Goal: Communication & Community: Answer question/provide support

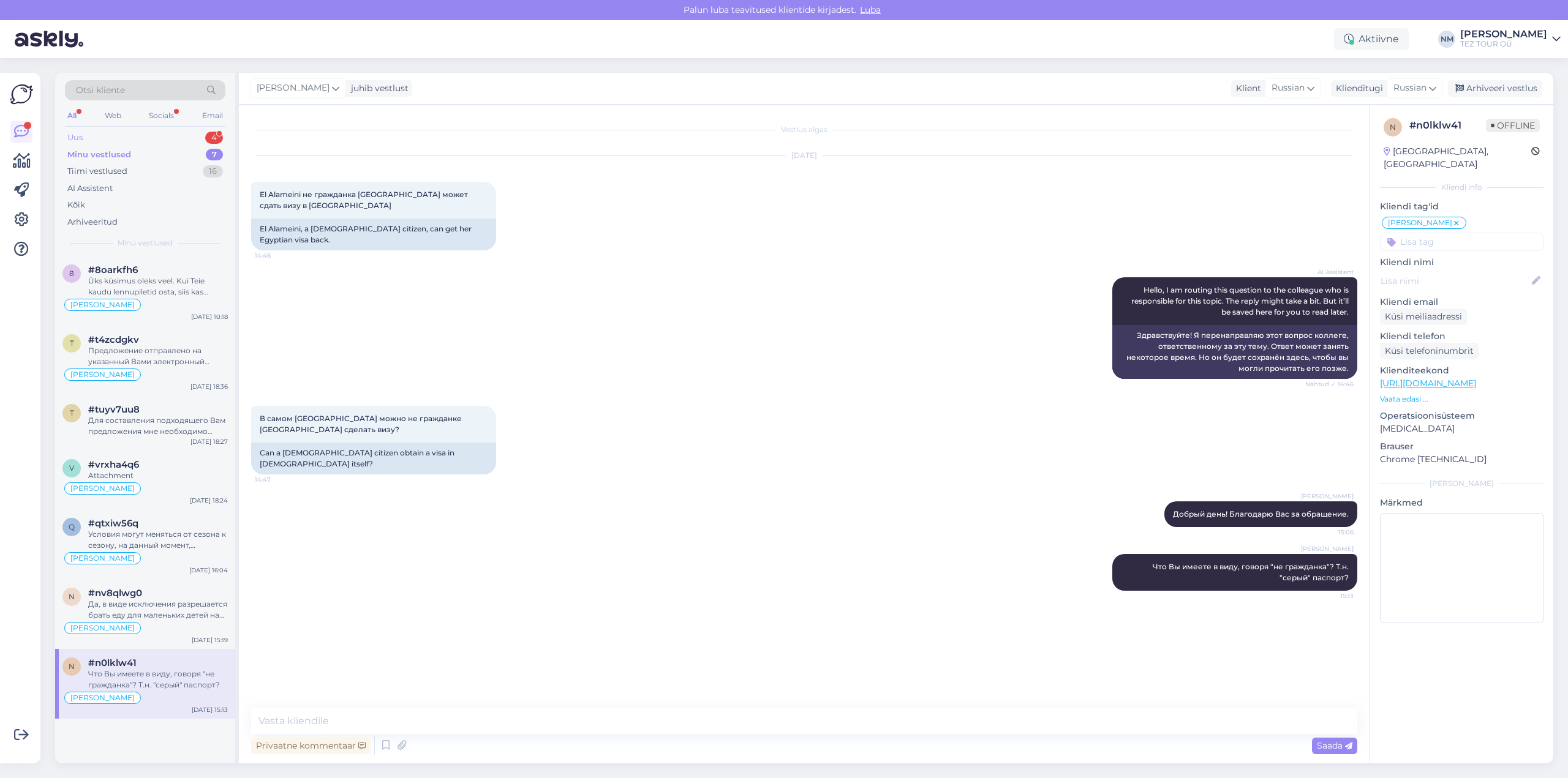
click at [205, 137] on div "4" at bounding box center [214, 138] width 18 height 12
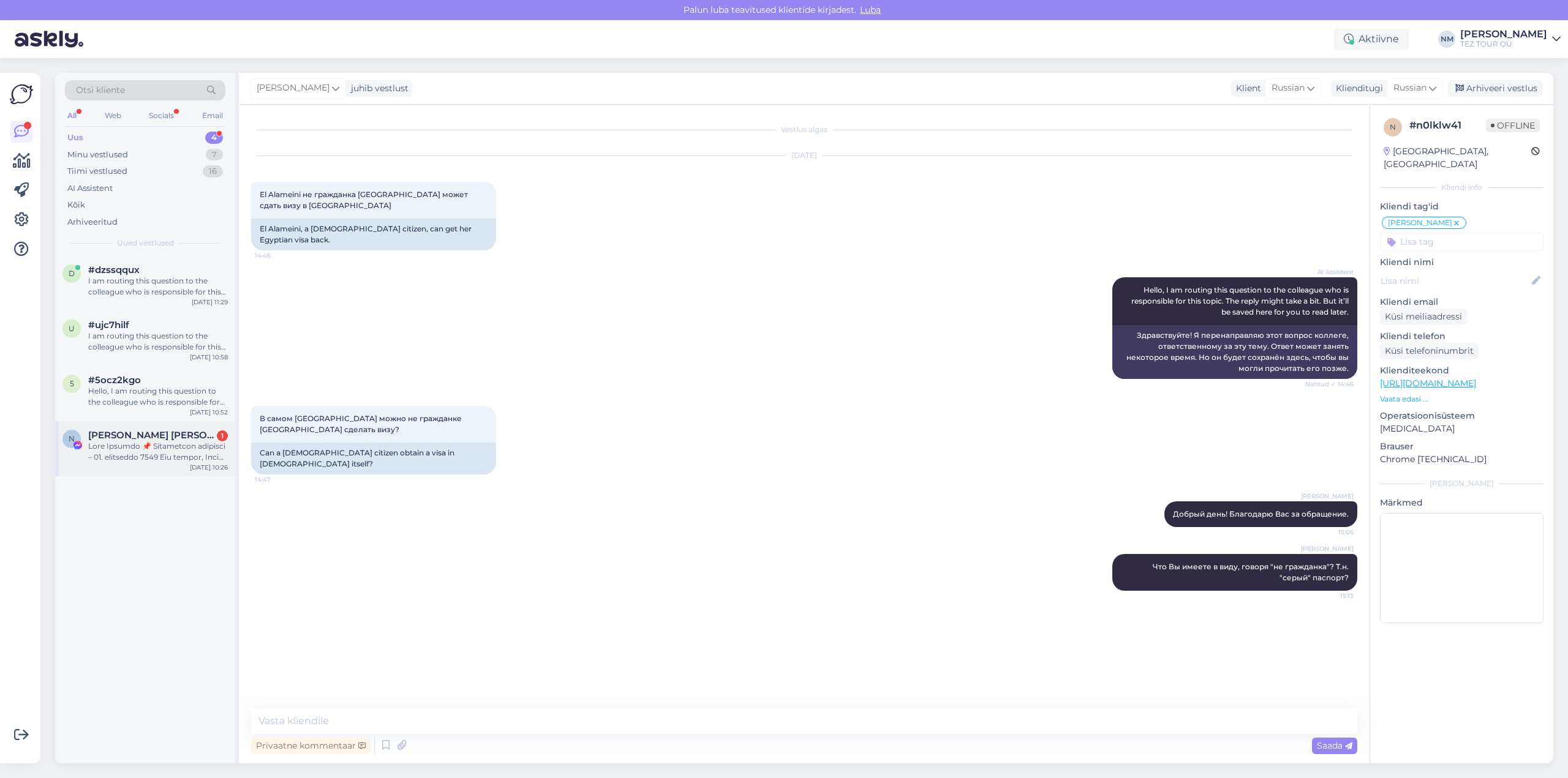
click at [177, 450] on div at bounding box center [158, 452] width 140 height 22
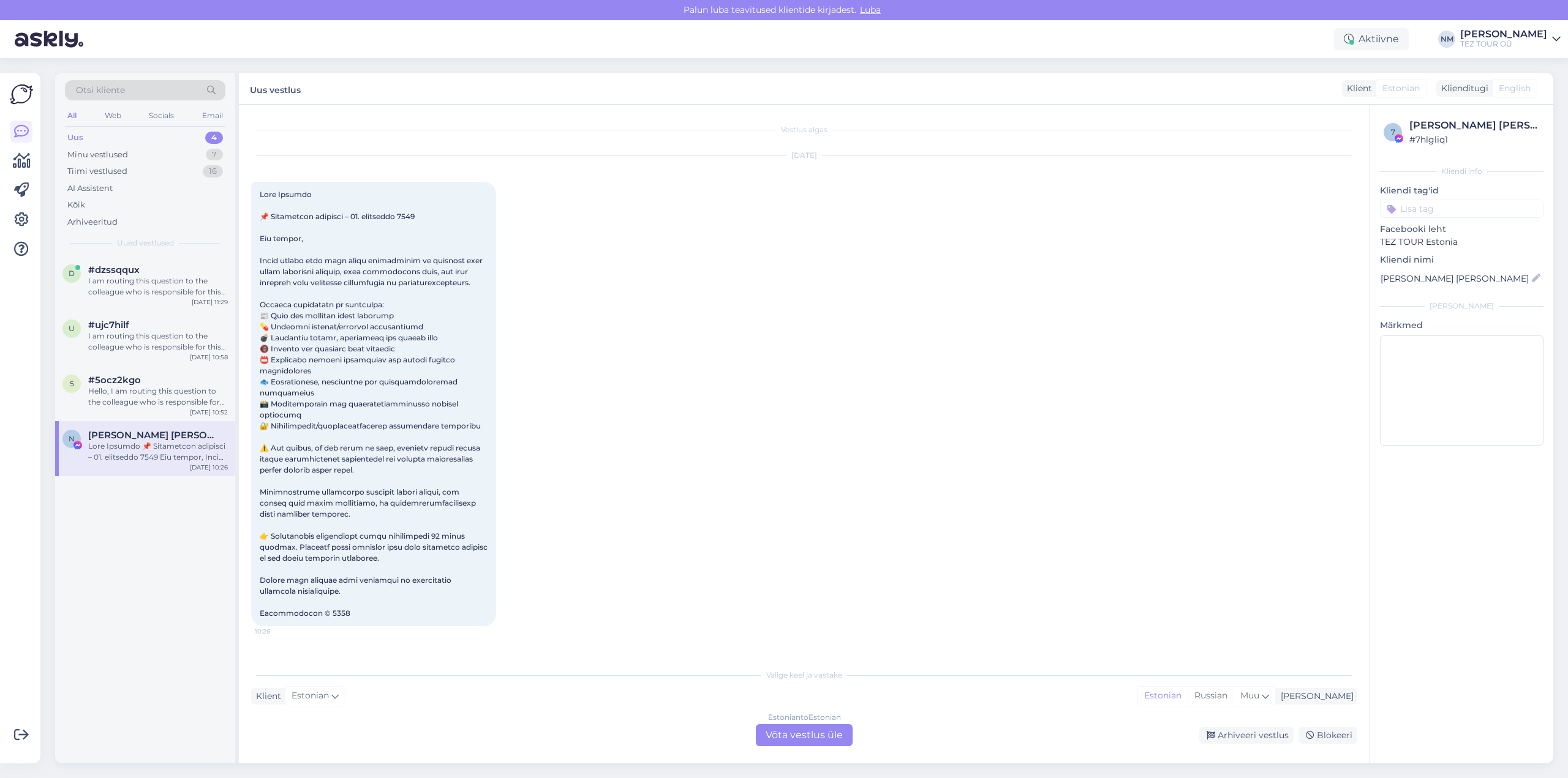
scroll to position [30, 0]
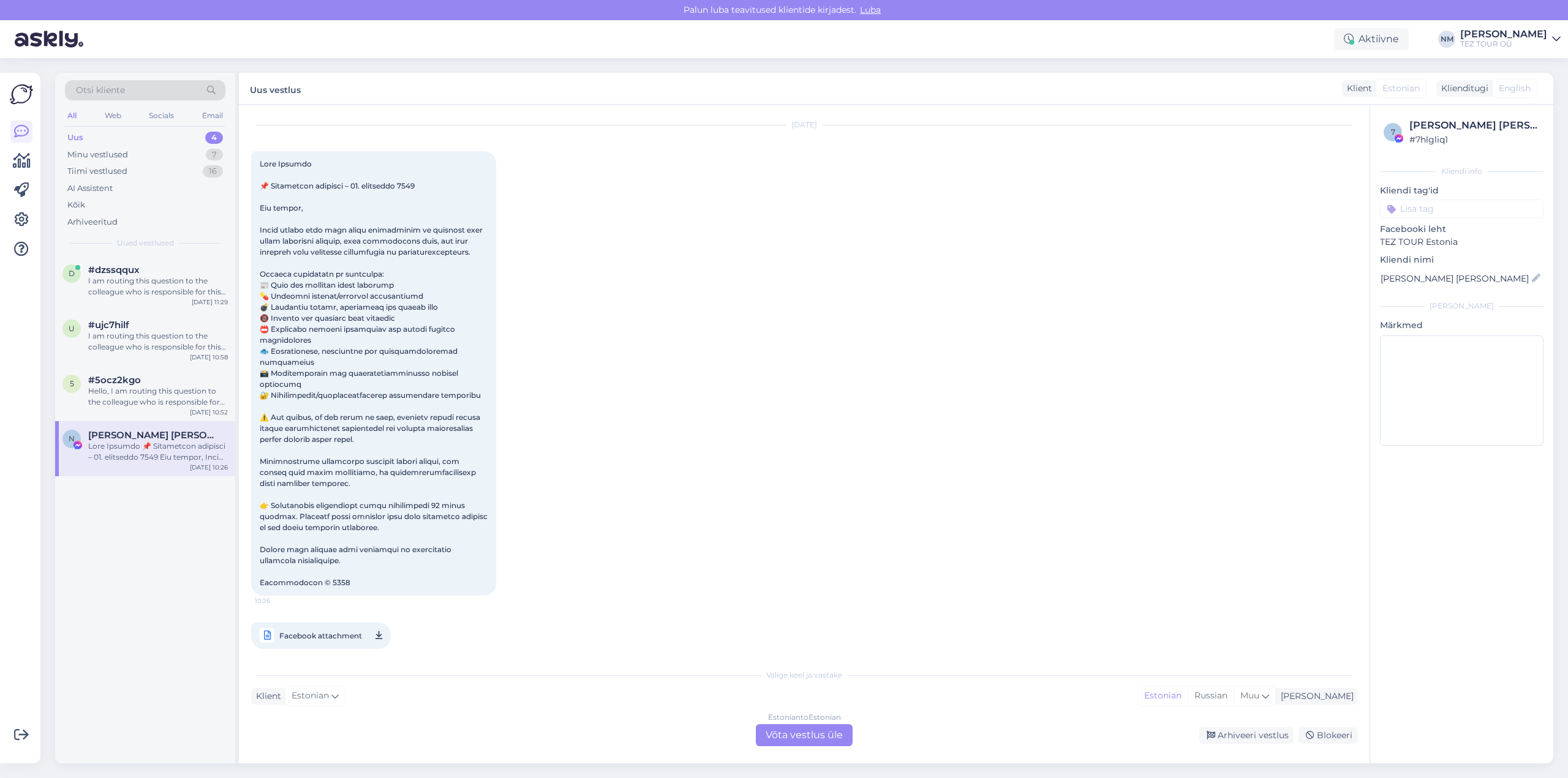
click at [818, 735] on div "Estonian to Estonian Võta vestlus üle" at bounding box center [804, 735] width 97 height 22
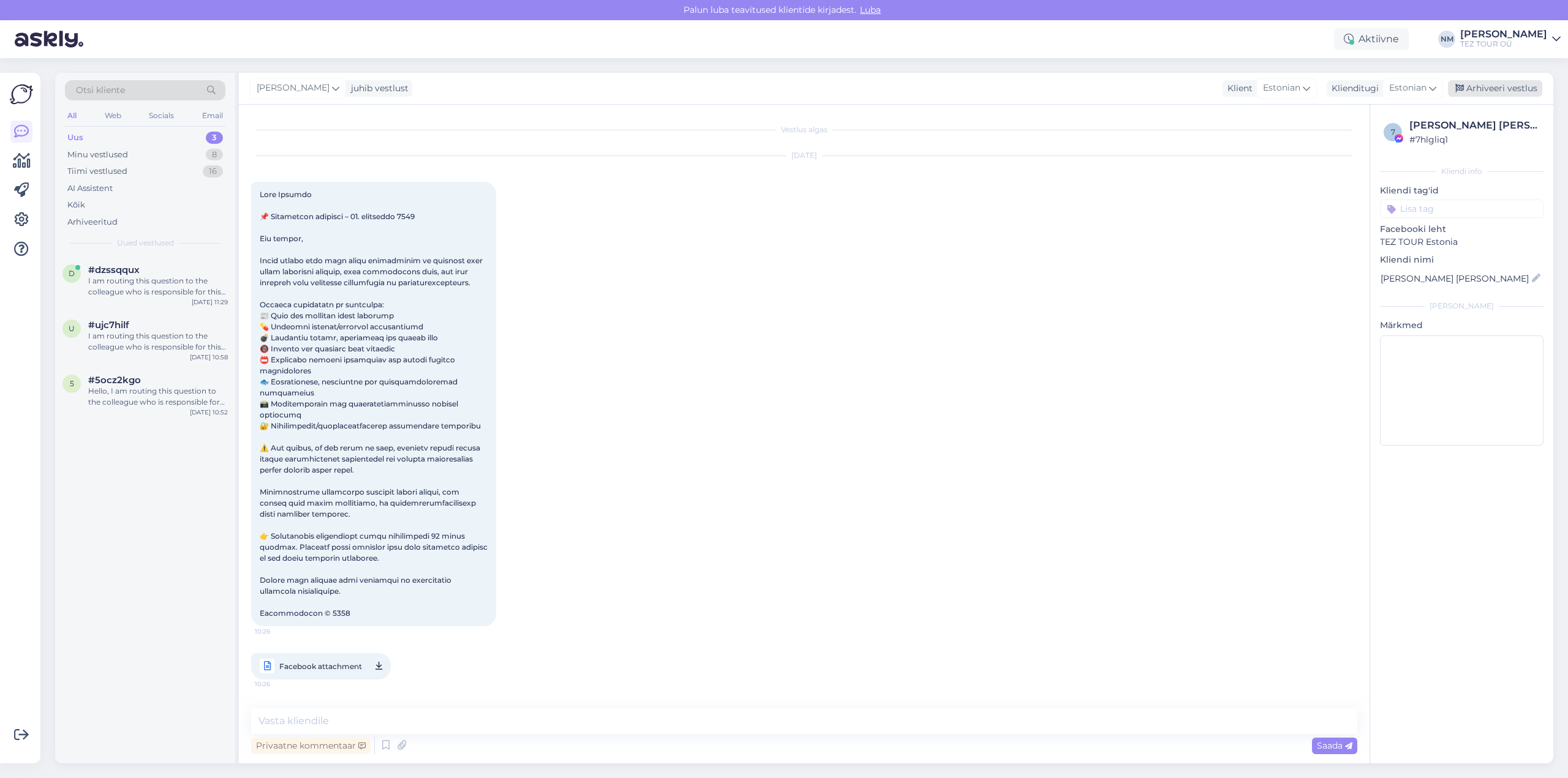
click at [1514, 88] on div "Arhiveeri vestlus" at bounding box center [1495, 88] width 94 height 17
click at [120, 394] on div "Hello, I am routing this question to the colleague who is responsible for this …" at bounding box center [158, 397] width 140 height 22
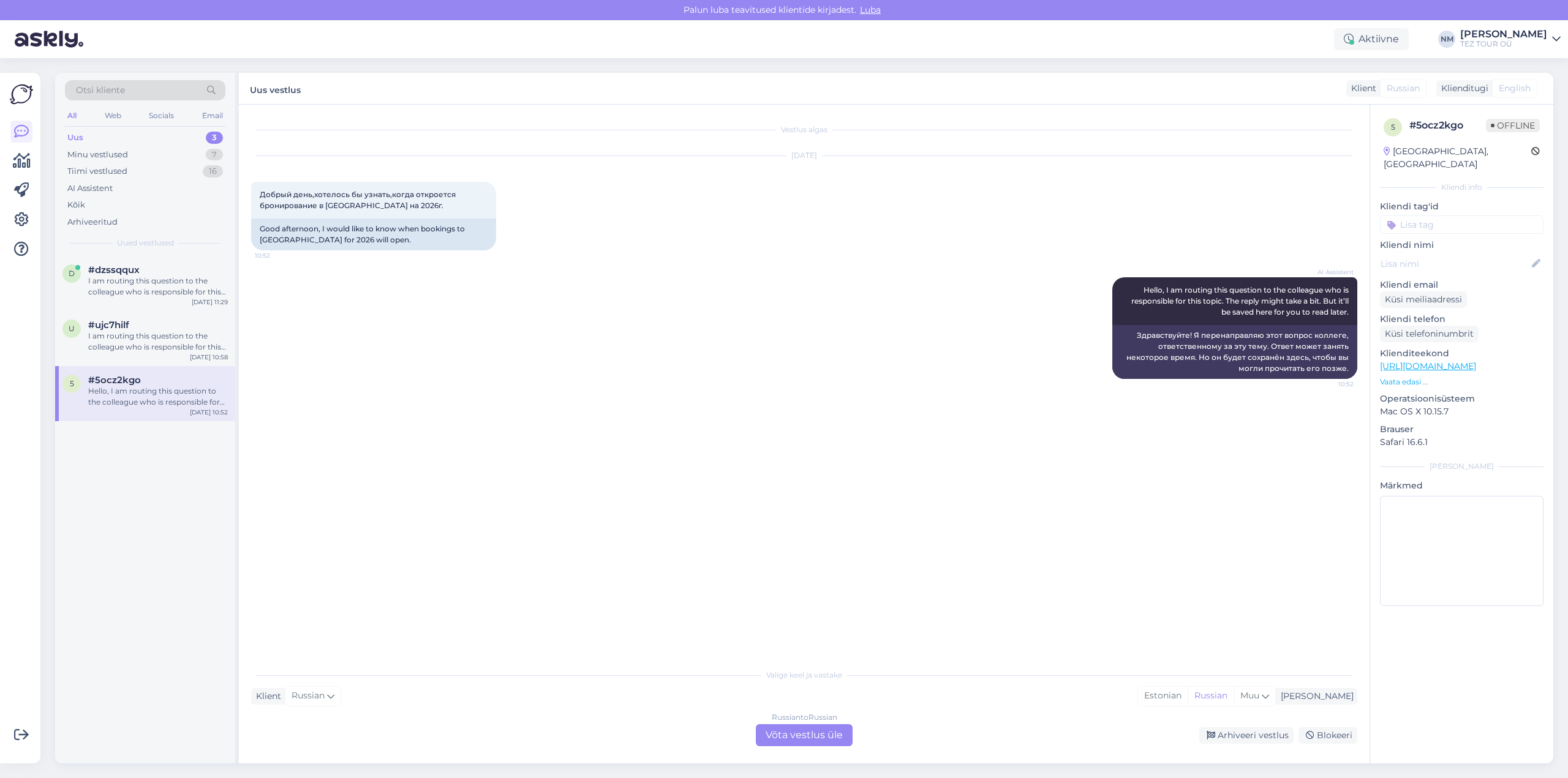
click at [826, 735] on div "Russian to Russian Võta vestlus üle" at bounding box center [804, 735] width 97 height 22
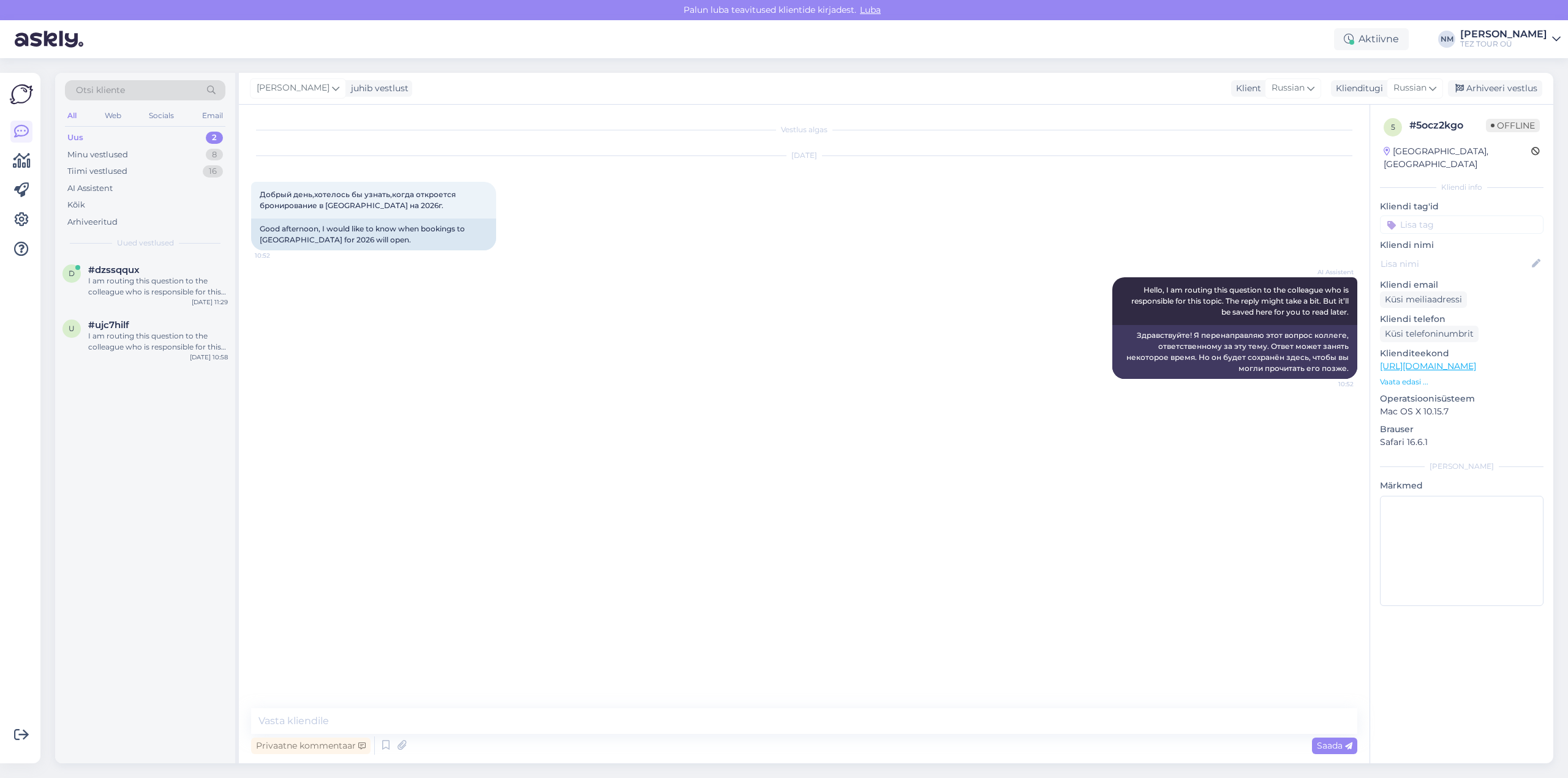
click at [1451, 216] on input at bounding box center [1461, 225] width 164 height 18
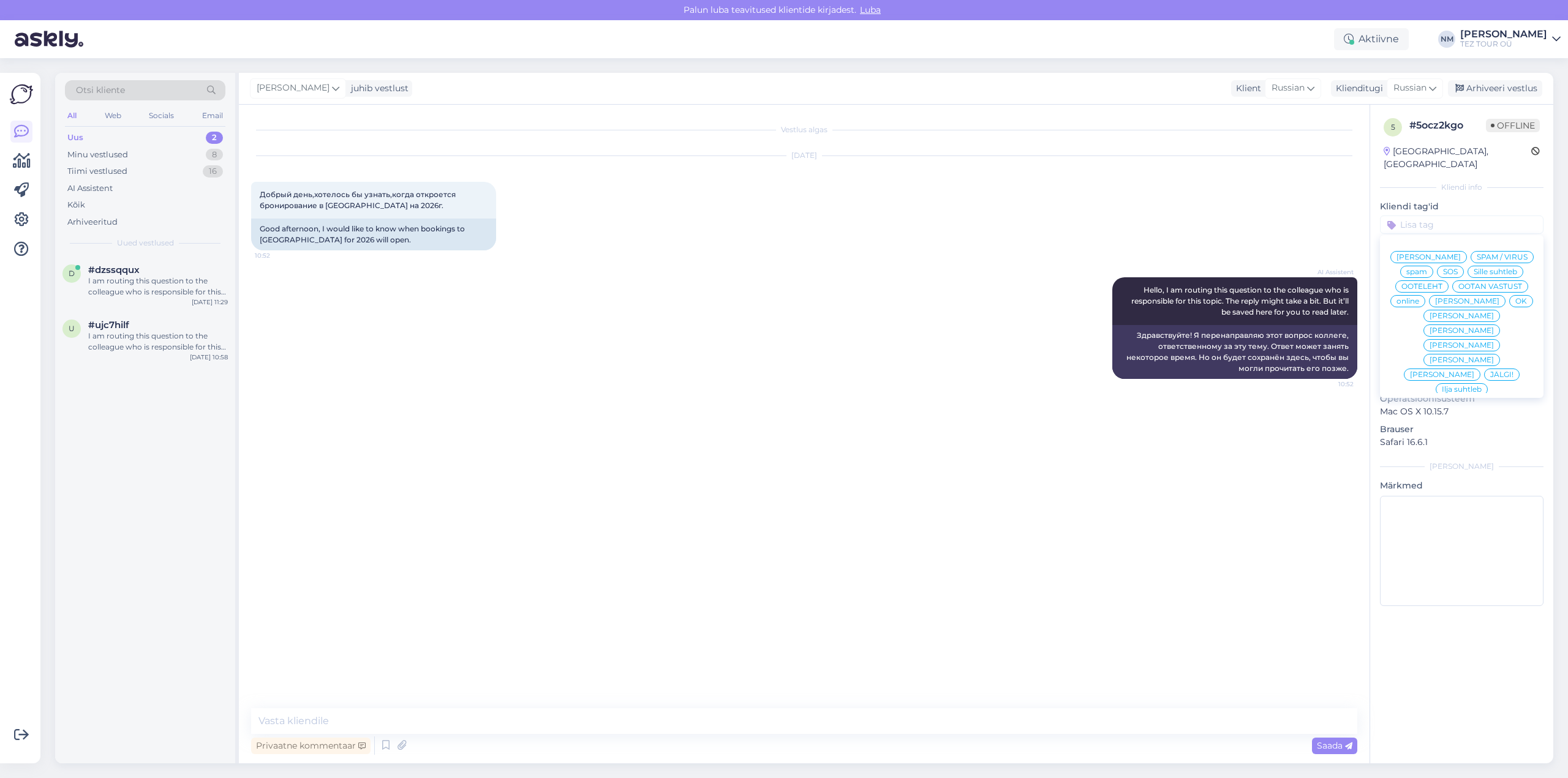
click at [1494, 327] on span "[PERSON_NAME]" at bounding box center [1461, 330] width 64 height 7
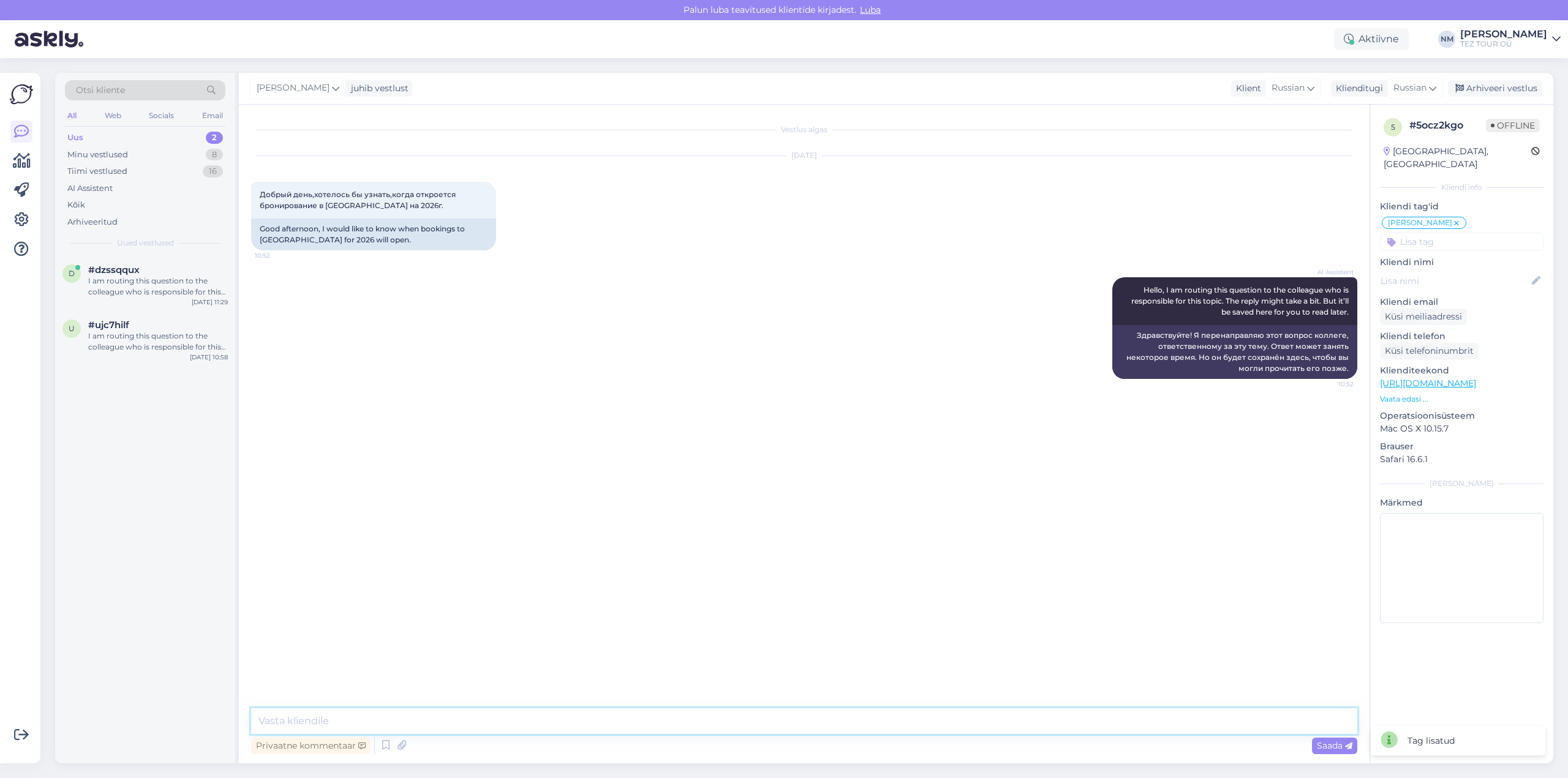
click at [291, 718] on textarea at bounding box center [804, 721] width 1106 height 26
click at [444, 721] on textarea "Добрый день! Благодарим Вас за оьращение." at bounding box center [804, 721] width 1106 height 26
type textarea "Добрый день! Благодарим Вас за обращение."
click at [525, 721] on textarea "Добрый день! Благодарим Вас за обращение." at bounding box center [804, 721] width 1106 height 26
type textarea "[PERSON_NAME]"
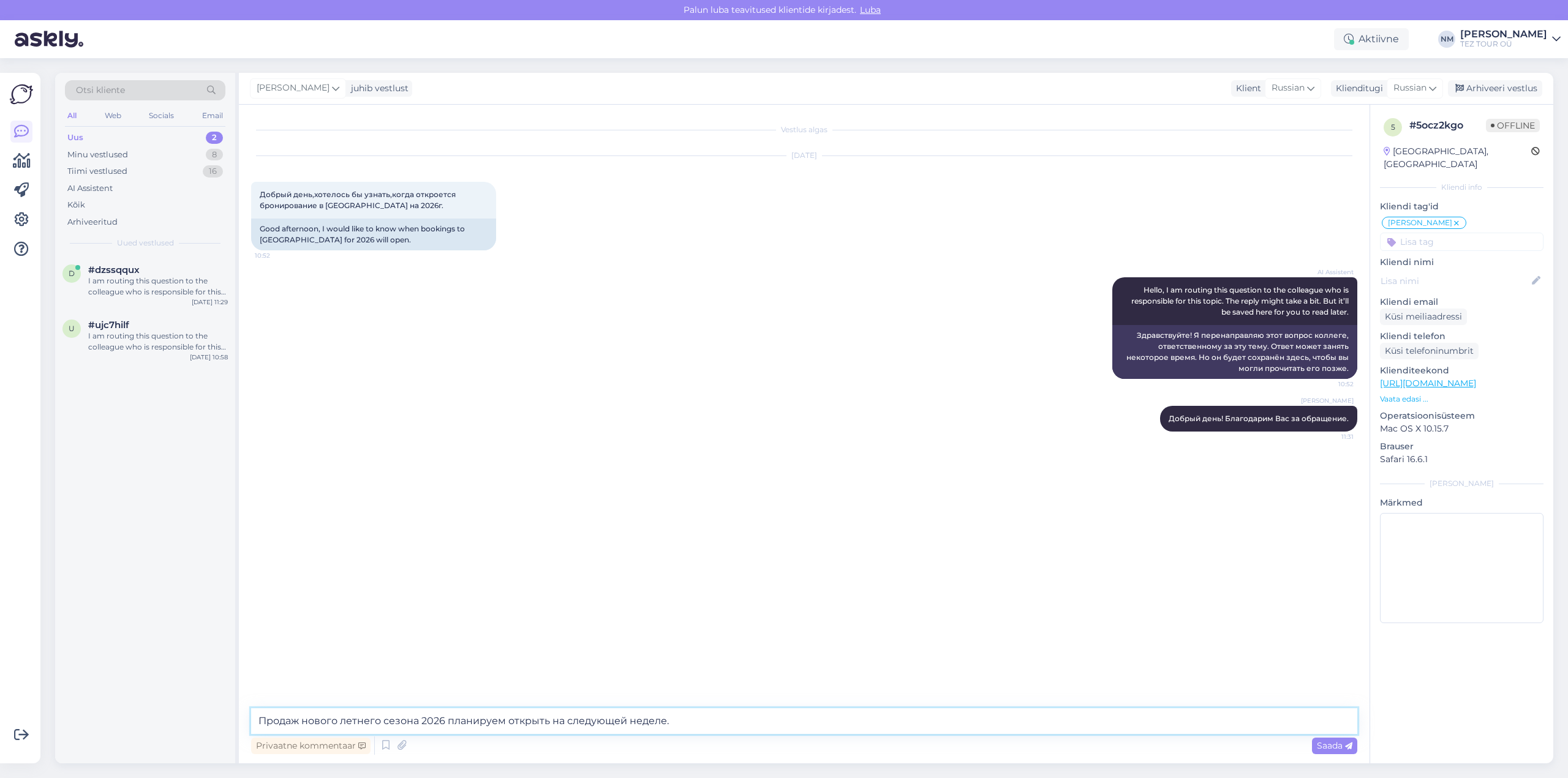
click at [299, 717] on textarea "Продаж нового летнего сезона 2026 планируем открыть на следующей неделе." at bounding box center [804, 721] width 1106 height 26
type textarea "Продажу нового летнего сезона 2026 планируем открыть на следующей неделе."
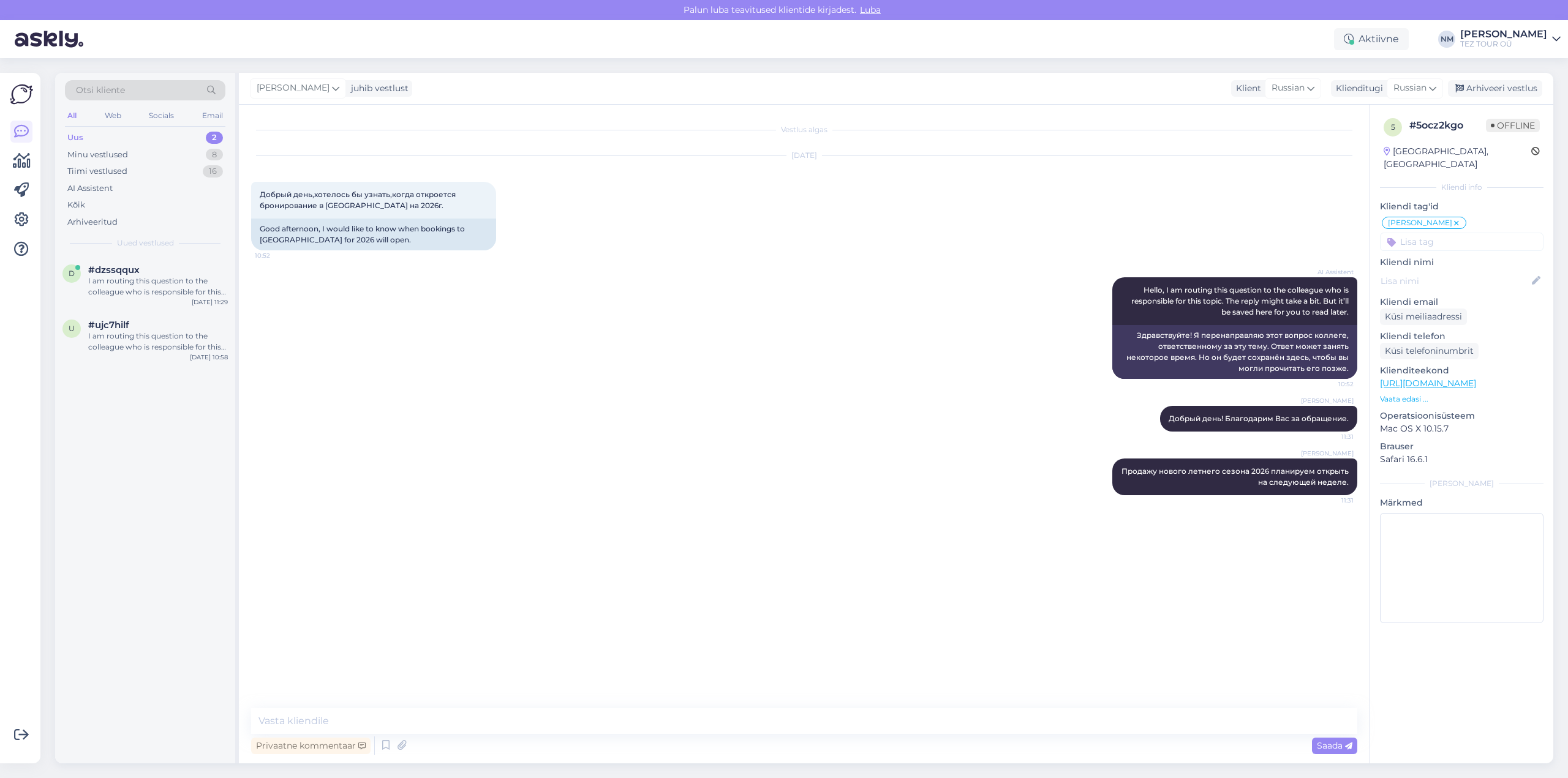
click at [210, 137] on div "2" at bounding box center [214, 138] width 17 height 12
click at [165, 338] on div "I am routing this question to the colleague who is responsible for this topic. …" at bounding box center [158, 341] width 140 height 22
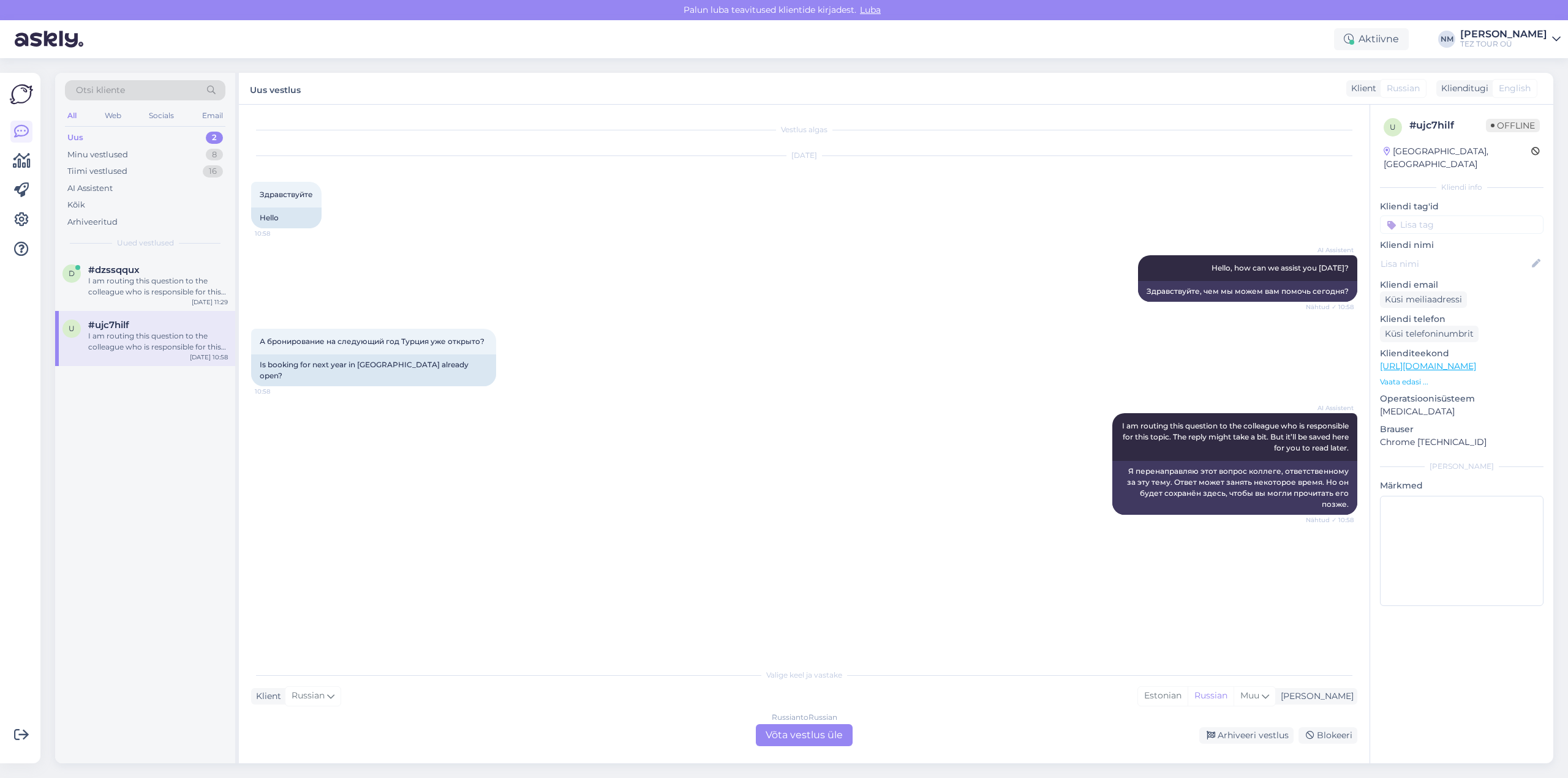
click at [790, 738] on div "Russian to Russian Võta vestlus üle" at bounding box center [804, 735] width 97 height 22
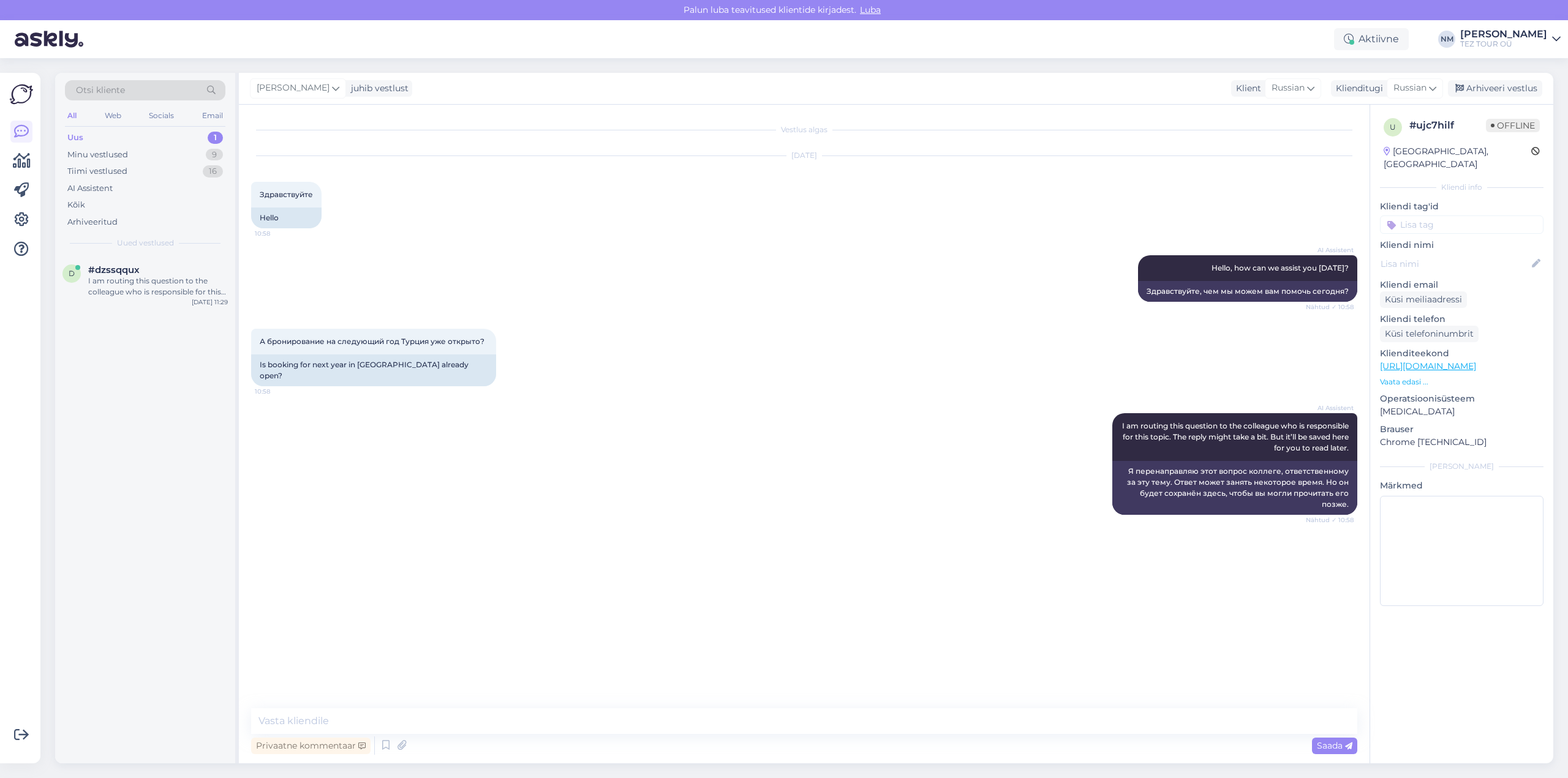
click at [1453, 216] on input at bounding box center [1461, 225] width 164 height 18
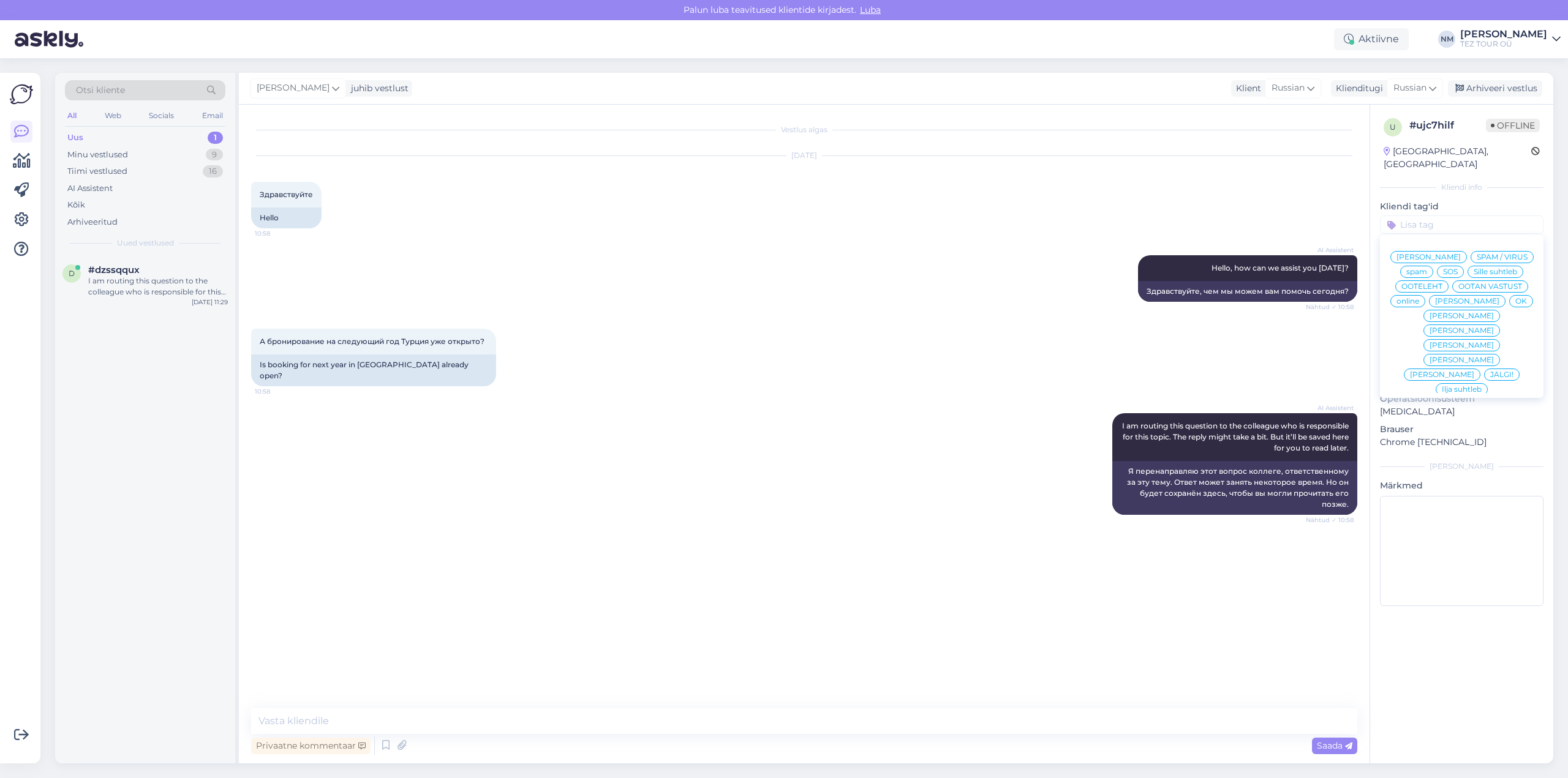
drag, startPoint x: 1502, startPoint y: 319, endPoint x: 1486, endPoint y: 319, distance: 16.0
click at [1494, 327] on span "[PERSON_NAME]" at bounding box center [1461, 330] width 64 height 7
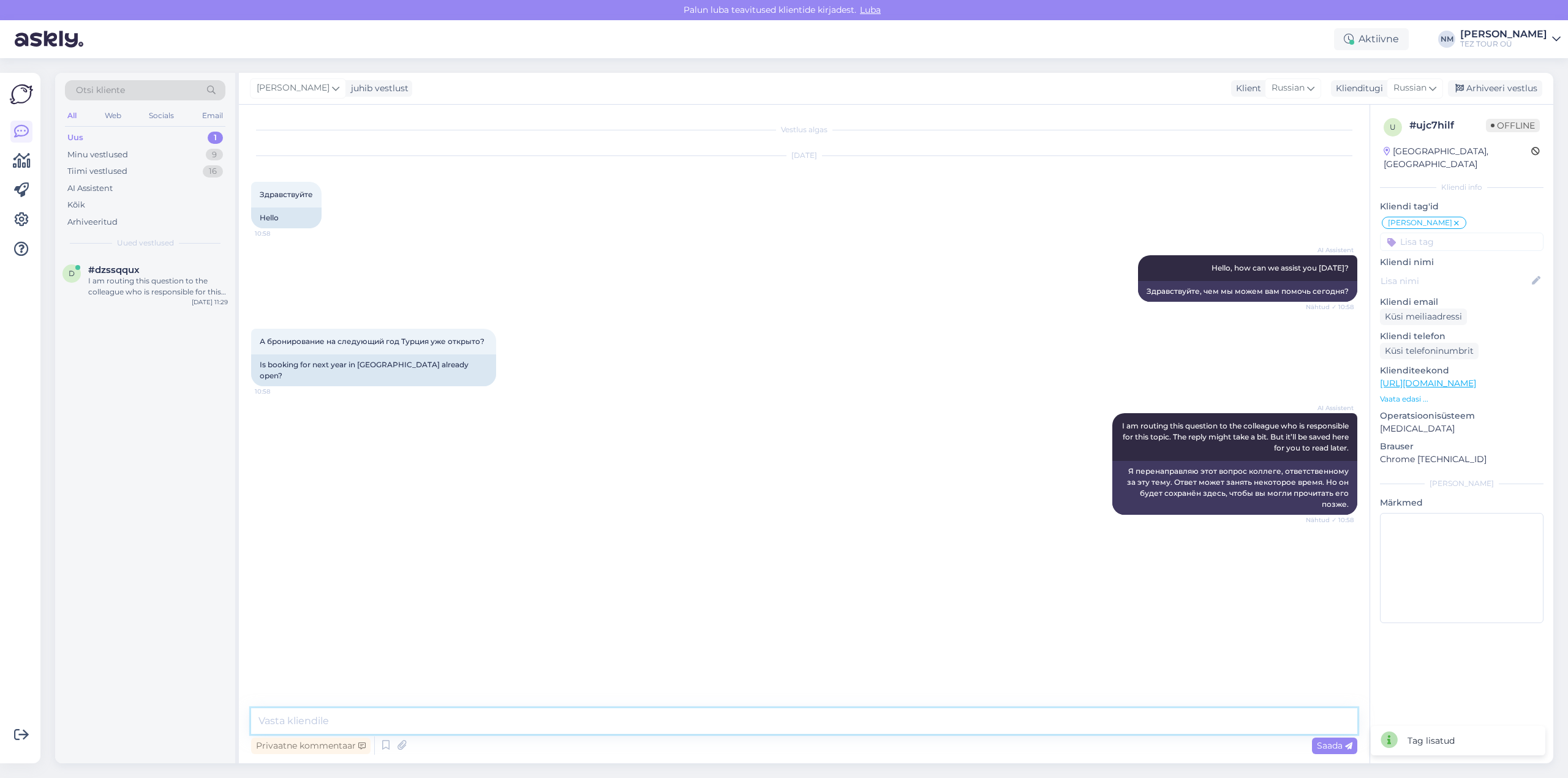
click at [279, 721] on textarea at bounding box center [804, 721] width 1106 height 26
type textarea "Добрый день! Благодарим Вас за обращение."
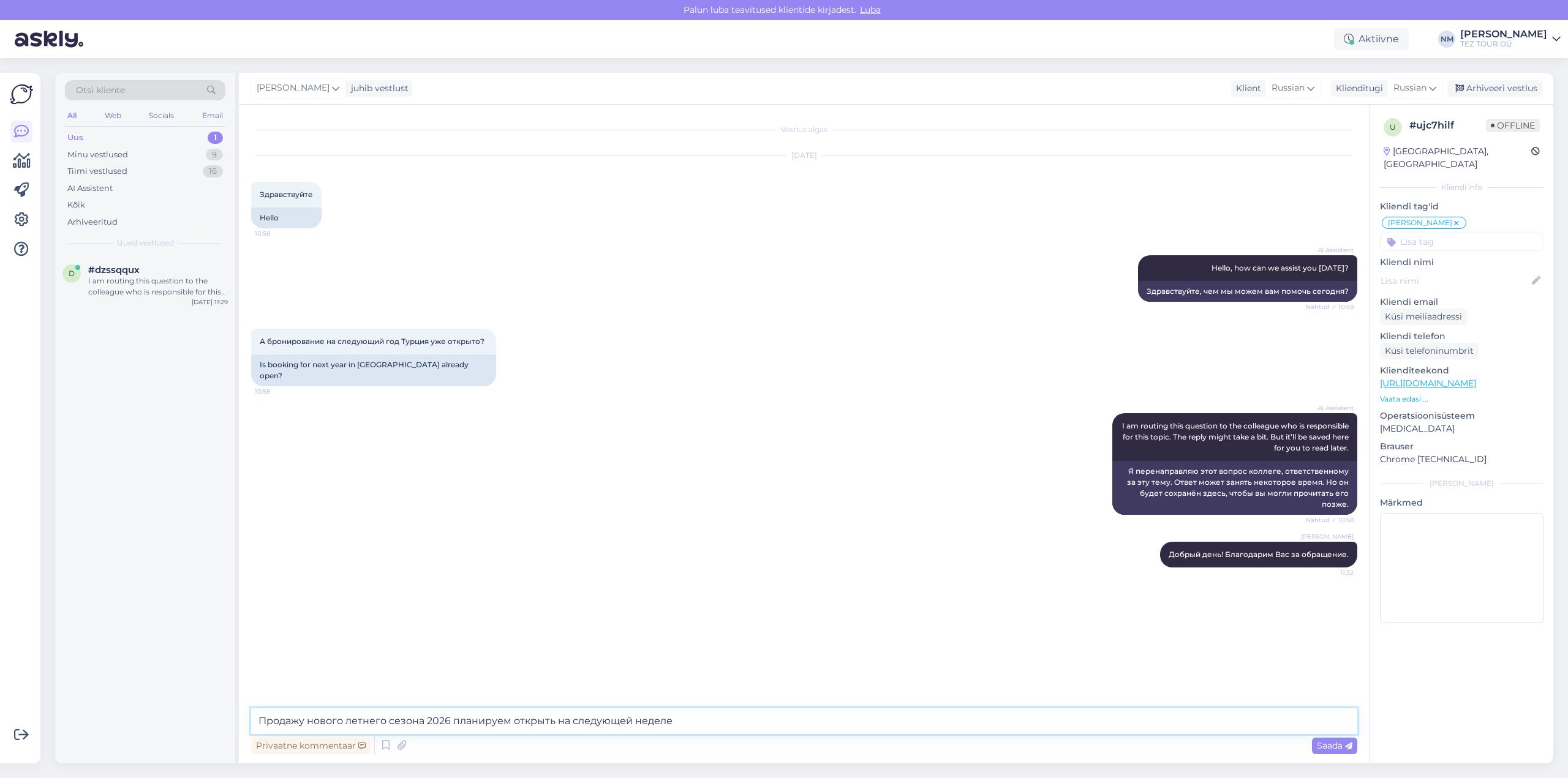
type textarea "Продажу нового летнего сезона 2026 планируем открыть на следующей неделе."
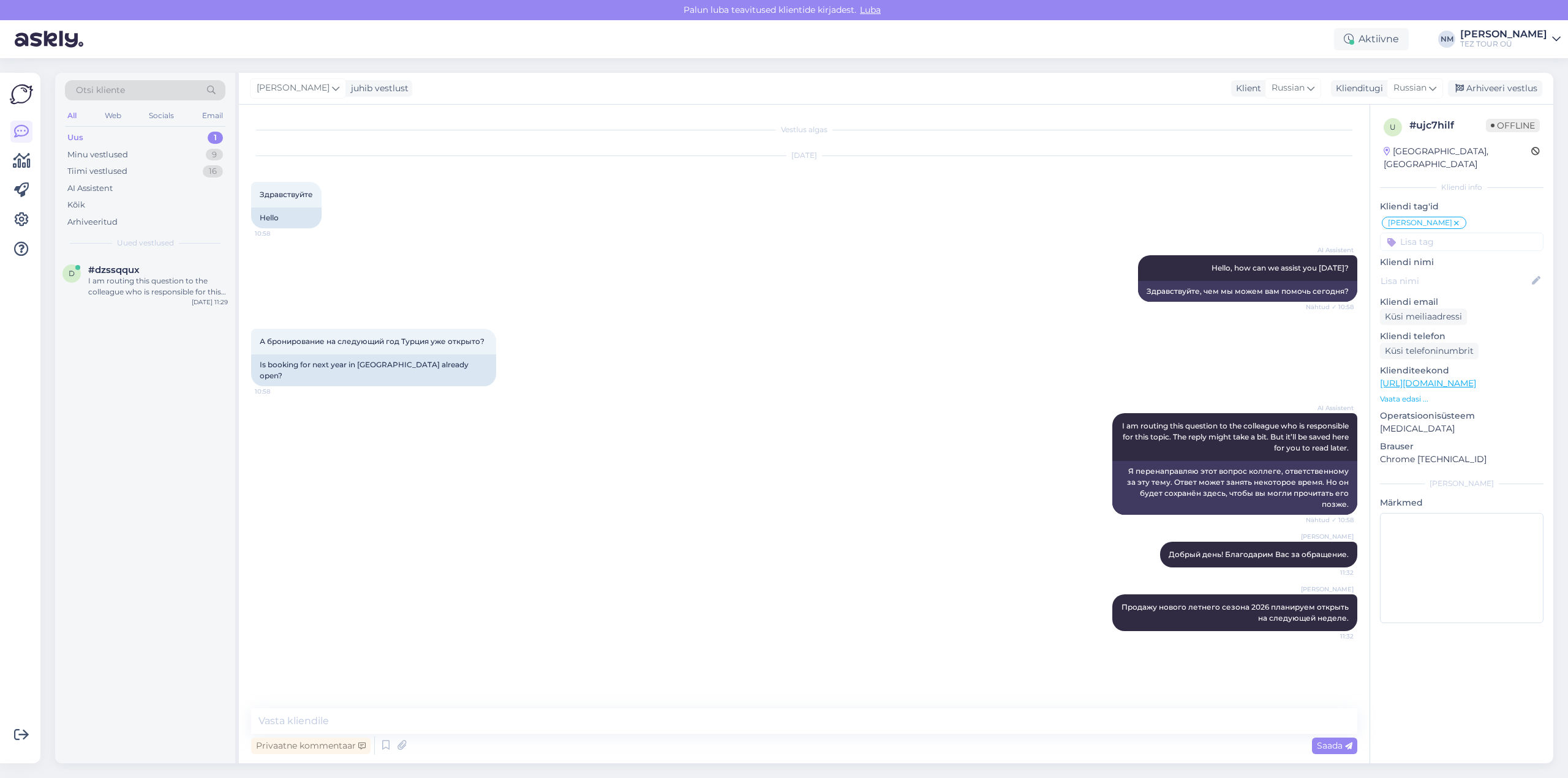
click at [216, 138] on div "1" at bounding box center [215, 138] width 15 height 12
click at [192, 286] on div "I am routing this question to the colleague who is responsible for this topic. …" at bounding box center [158, 286] width 140 height 22
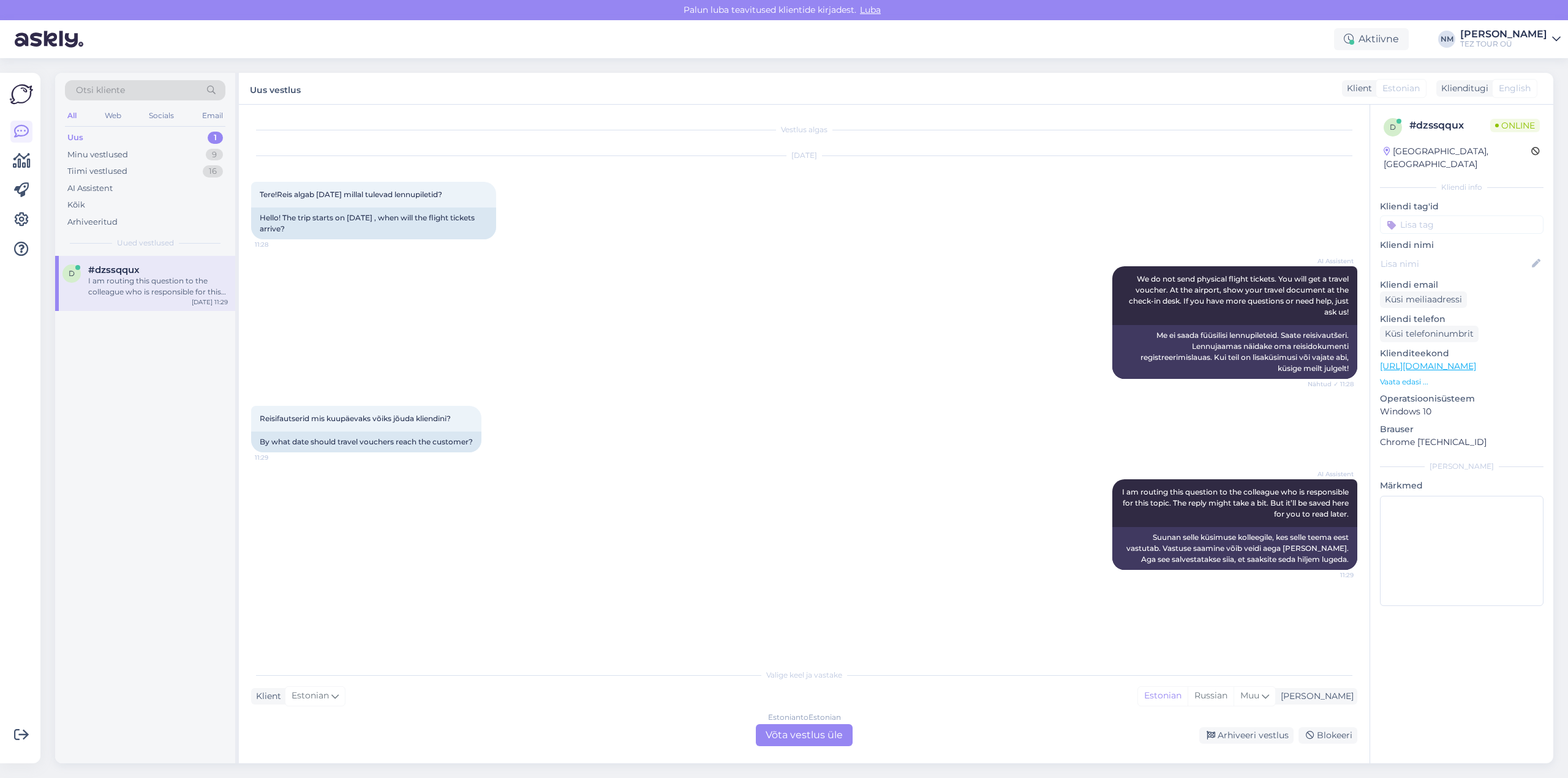
click at [831, 737] on div "Estonian to Estonian Võta vestlus üle" at bounding box center [804, 735] width 97 height 22
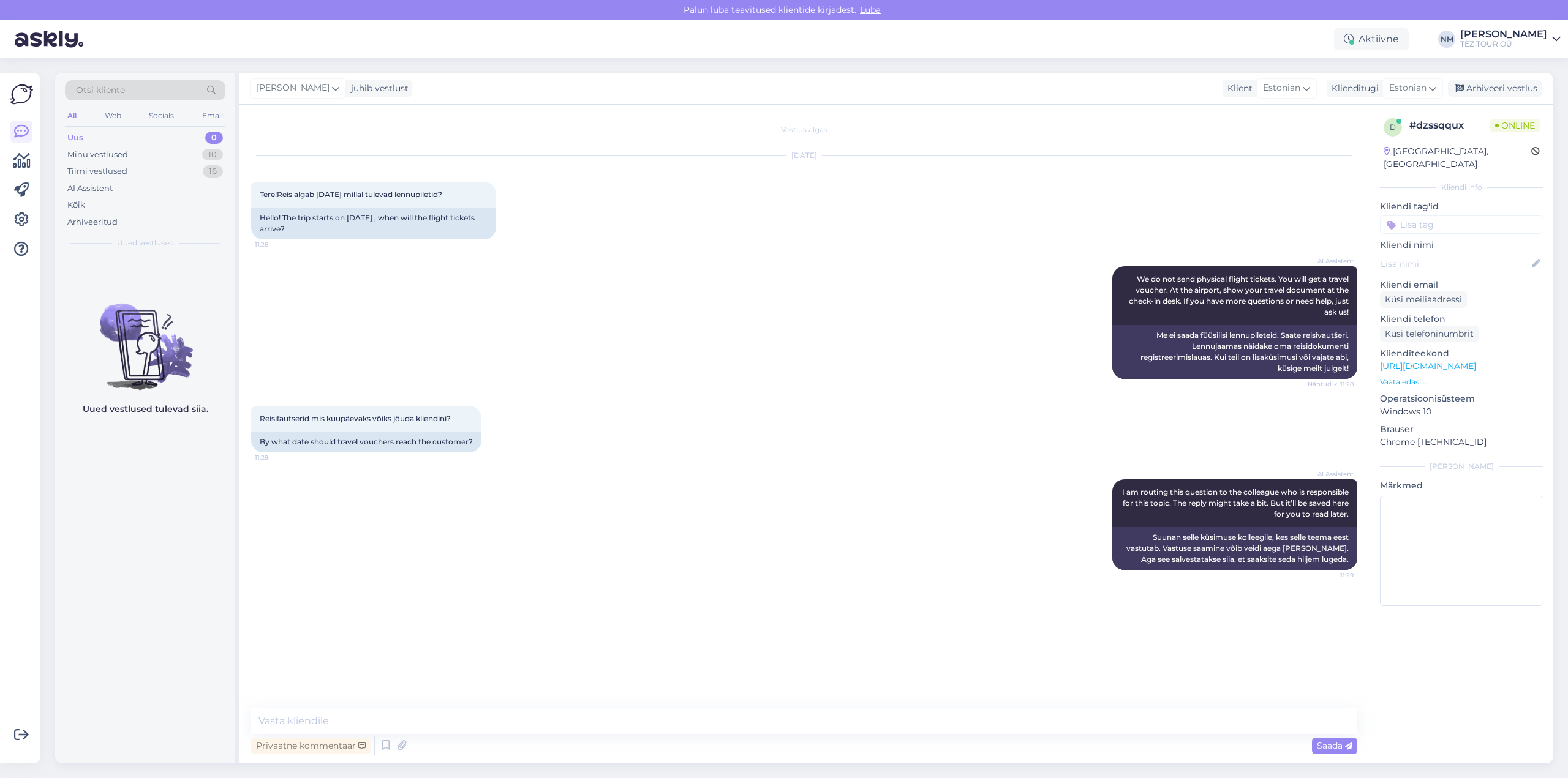
click at [1443, 216] on input at bounding box center [1461, 225] width 164 height 18
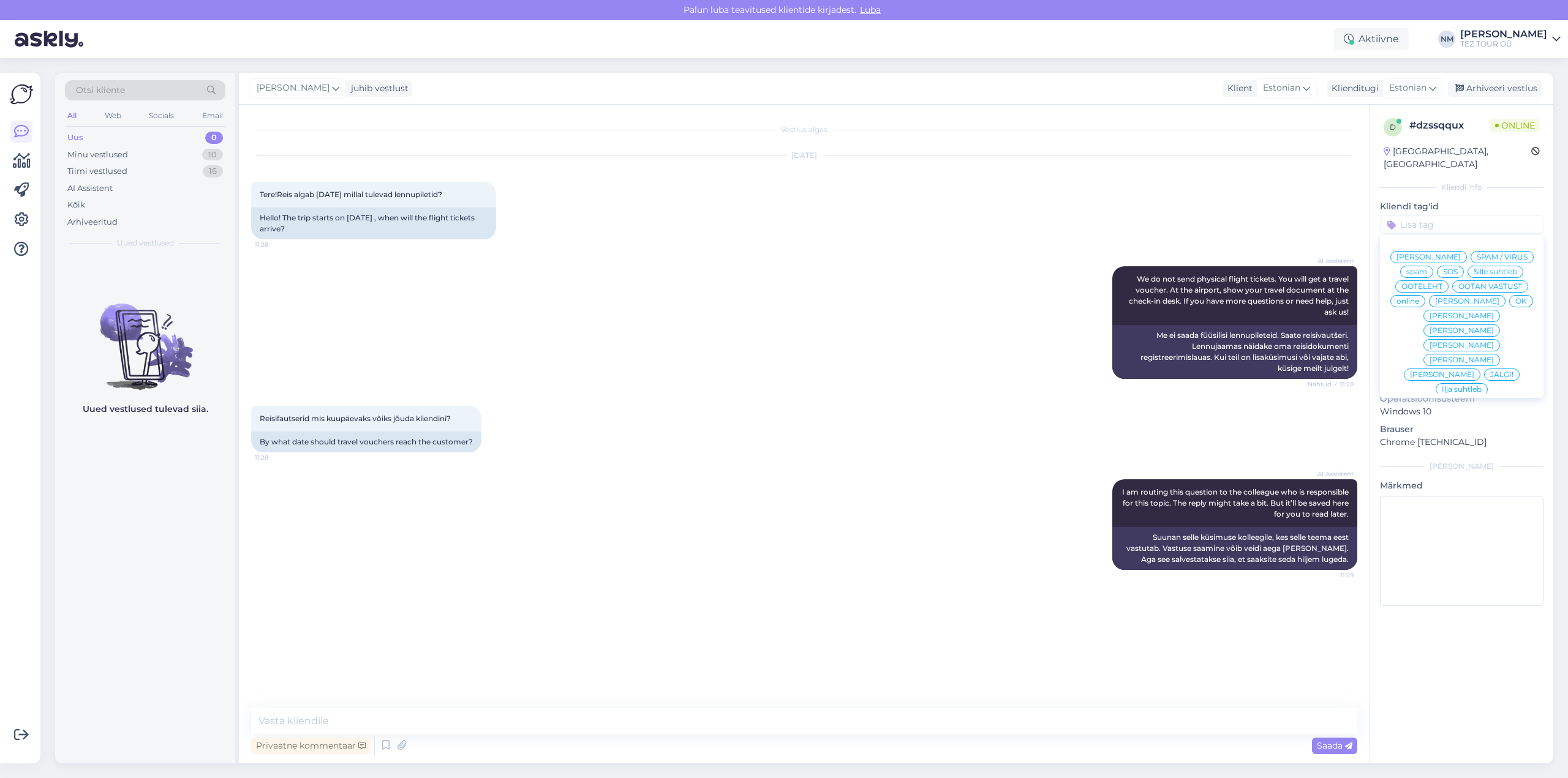
click at [1494, 327] on span "[PERSON_NAME]" at bounding box center [1461, 330] width 64 height 7
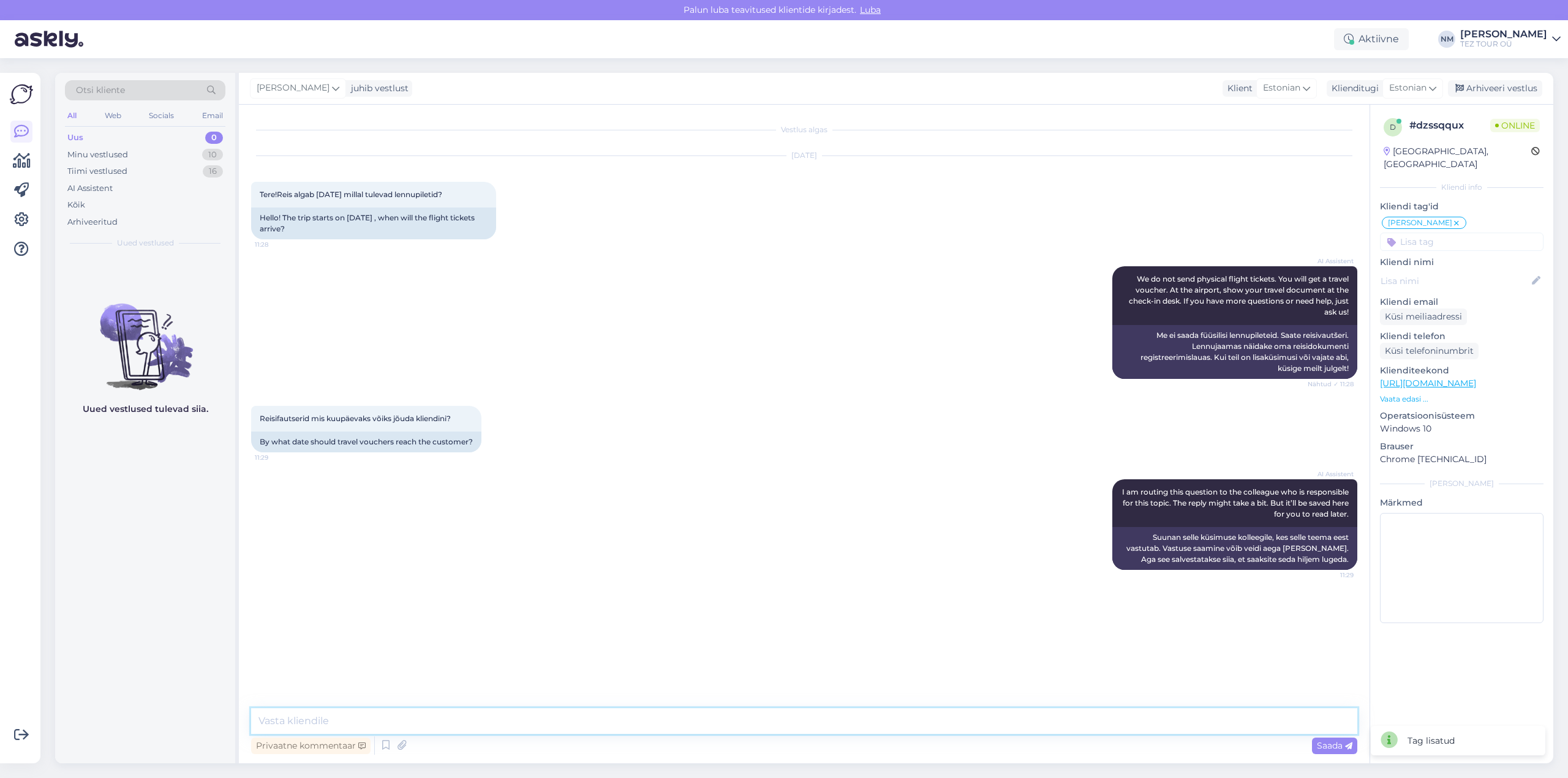
click at [370, 724] on textarea at bounding box center [804, 721] width 1106 height 26
type textarea "Tere! Täname pöördumise eest."
type textarea "Tavaliselt voutšer saadetakse süsteemist automaatselt nädal enne väljalendu."
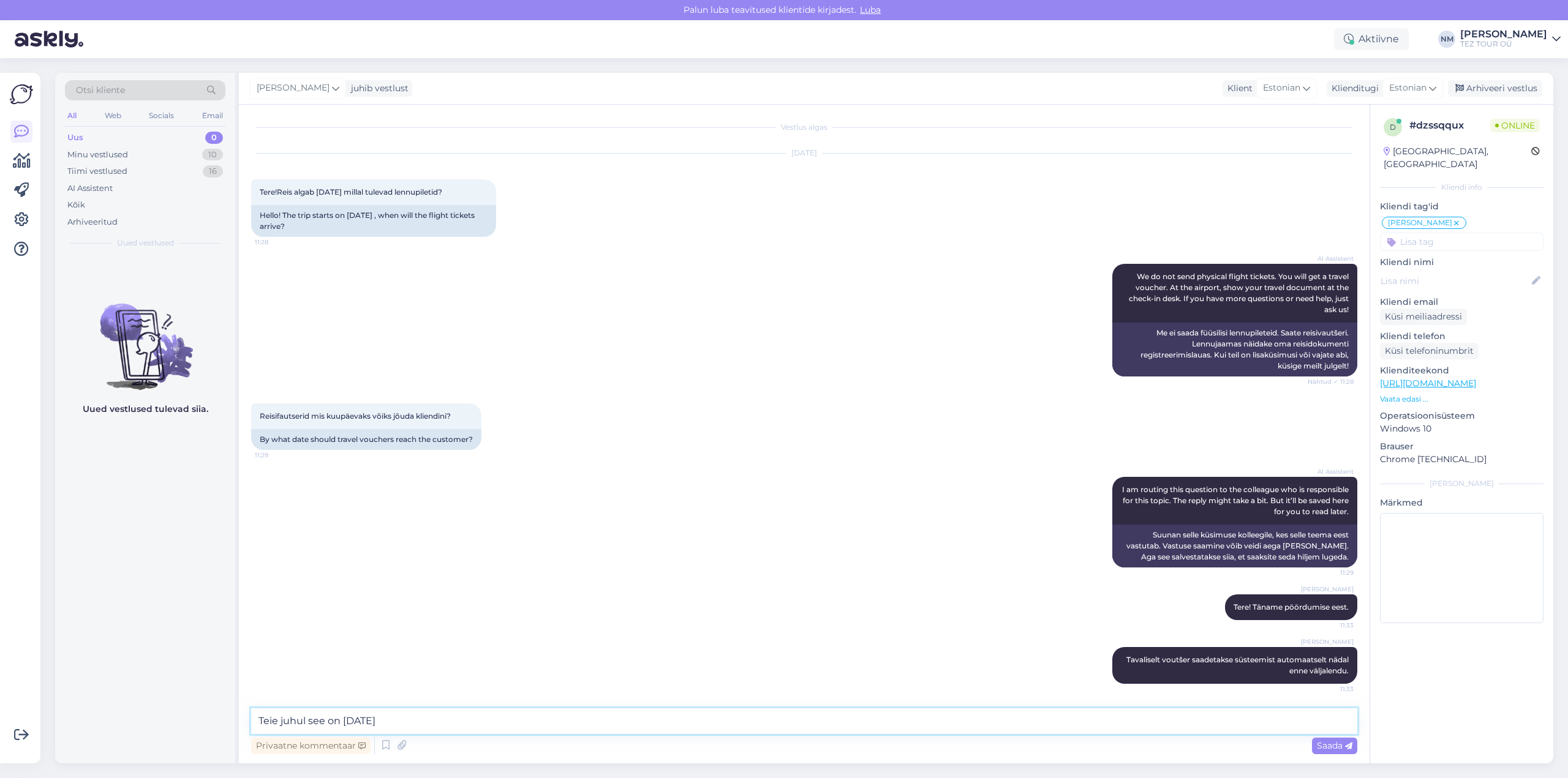
type textarea "Teie juhul see on [DATE]."
